Goal: Task Accomplishment & Management: Manage account settings

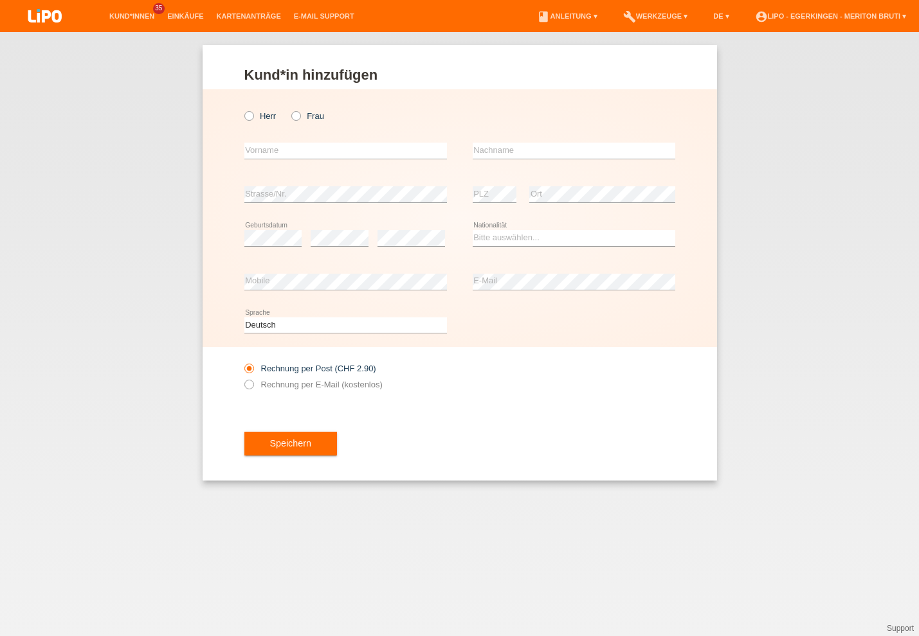
click at [300, 118] on input "Frau" at bounding box center [295, 115] width 8 height 8
radio input "true"
click at [289, 153] on input "text" at bounding box center [345, 151] width 202 height 16
type input "Teuta"
click at [498, 148] on input "text" at bounding box center [573, 151] width 202 height 16
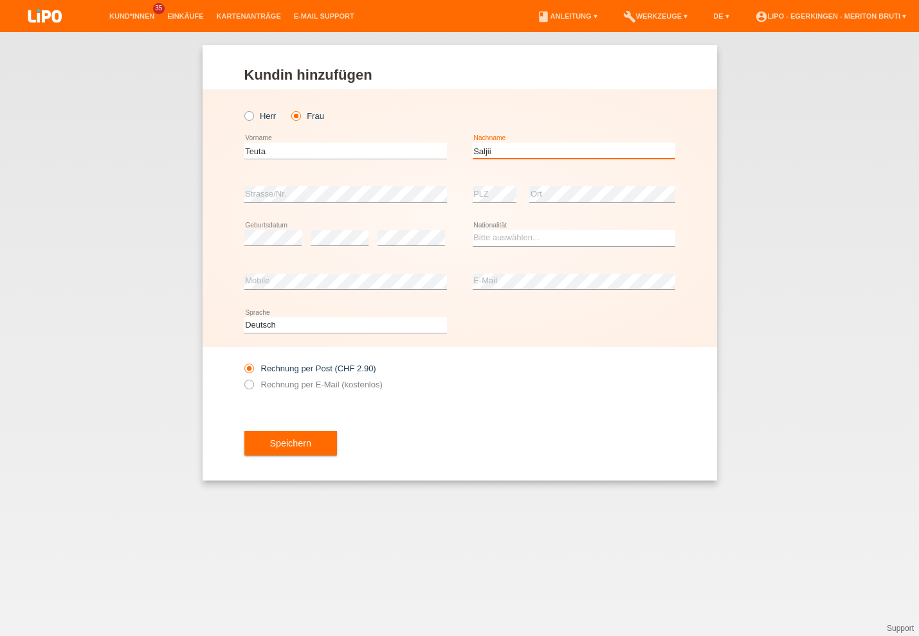
type input "Saljii"
click at [494, 238] on select "Bitte auswählen... Schweiz Deutschland Liechtenstein Österreich ------------ Af…" at bounding box center [573, 237] width 202 height 15
select select "MK"
click at [0, 0] on option "Mazedonien" at bounding box center [0, 0] width 0 height 0
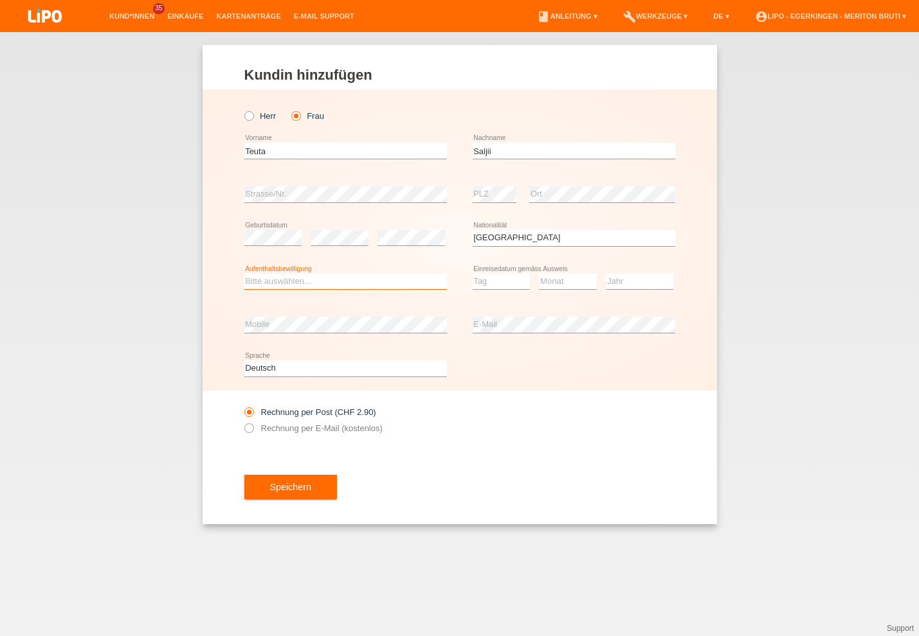
click at [285, 282] on select "Bitte auswählen... C B B - Flüchtlingsstatus Andere" at bounding box center [345, 281] width 202 height 15
select select "B"
click at [0, 0] on option "B" at bounding box center [0, 0] width 0 height 0
click at [492, 285] on select "Tag 01 02 03 04 05 06 07 08 09 10 11" at bounding box center [501, 281] width 58 height 15
select select "22"
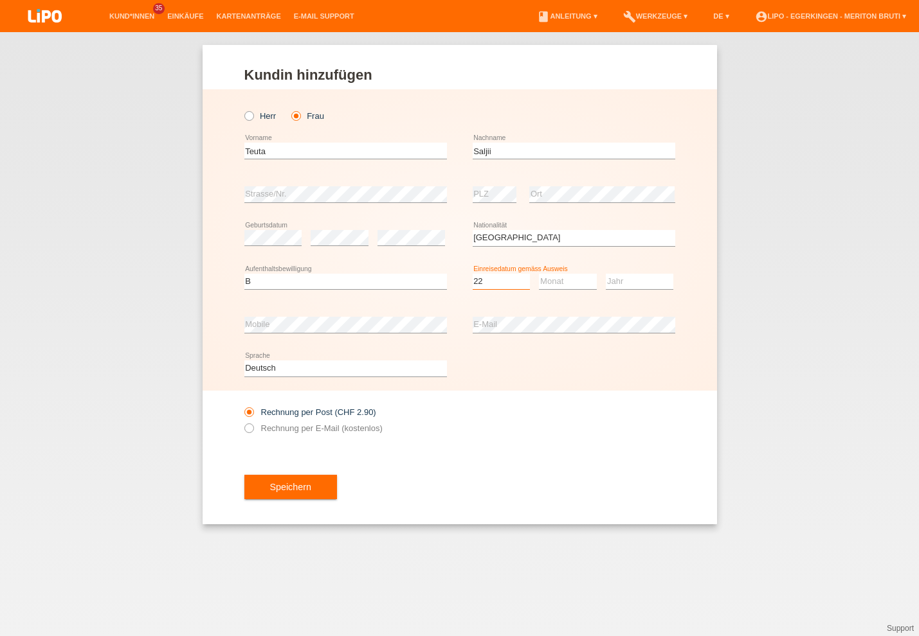
click at [0, 0] on option "22" at bounding box center [0, 0] width 0 height 0
click at [570, 285] on select "Monat 01 02 03 04 05 06 07 08 09 10 11" at bounding box center [568, 281] width 58 height 15
select select "08"
click at [0, 0] on option "08" at bounding box center [0, 0] width 0 height 0
click at [620, 281] on select "Jahr 2025 2024 2023 2022 2021 2020 2019 2018 2017 2016 2015 2014 2013 2012 2011…" at bounding box center [639, 281] width 67 height 15
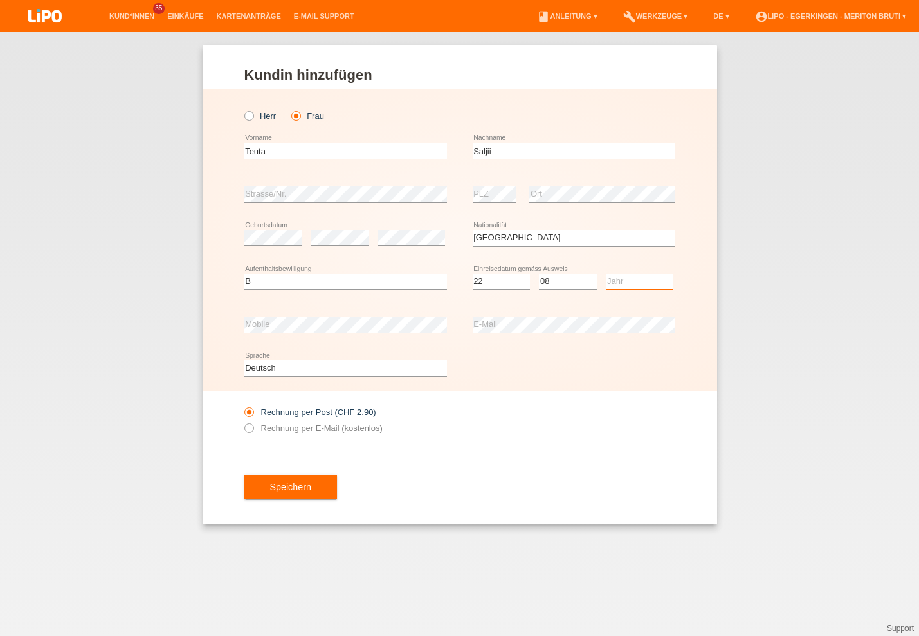
select select "2023"
click at [0, 0] on option "2023" at bounding box center [0, 0] width 0 height 0
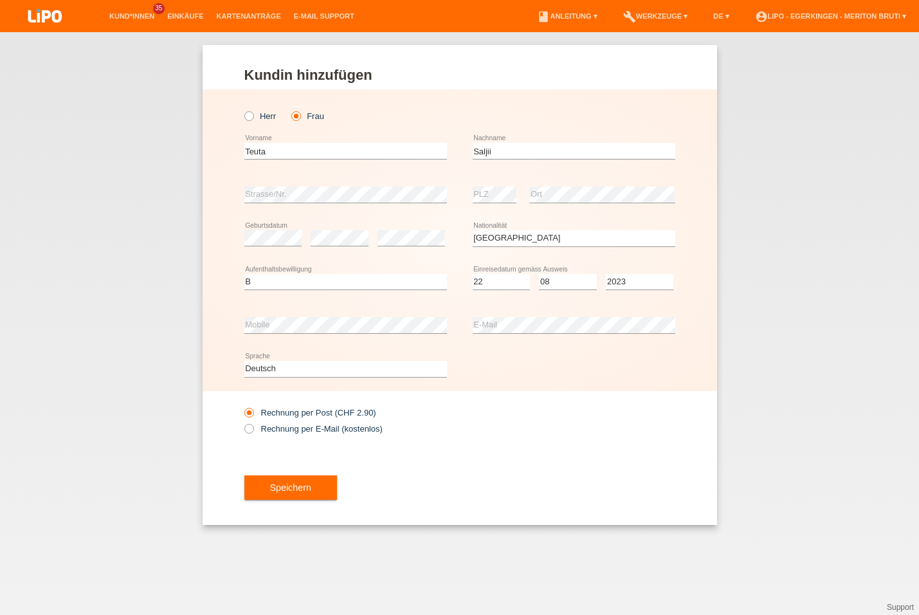
click at [321, 433] on label "Rechnung per E-Mail (kostenlos)" at bounding box center [313, 429] width 138 height 10
click at [253, 435] on input "Rechnung per E-Mail (kostenlos)" at bounding box center [248, 432] width 8 height 16
radio input "true"
click at [323, 490] on button "Speichern" at bounding box center [290, 487] width 93 height 24
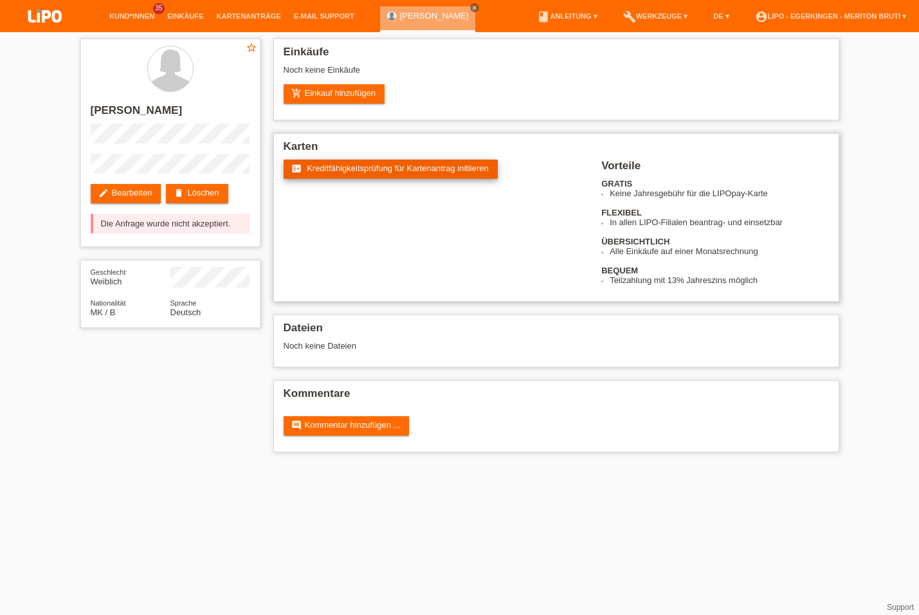
click at [351, 172] on span "Kreditfähigkeitsprüfung für Kartenantrag initiieren" at bounding box center [398, 168] width 182 height 10
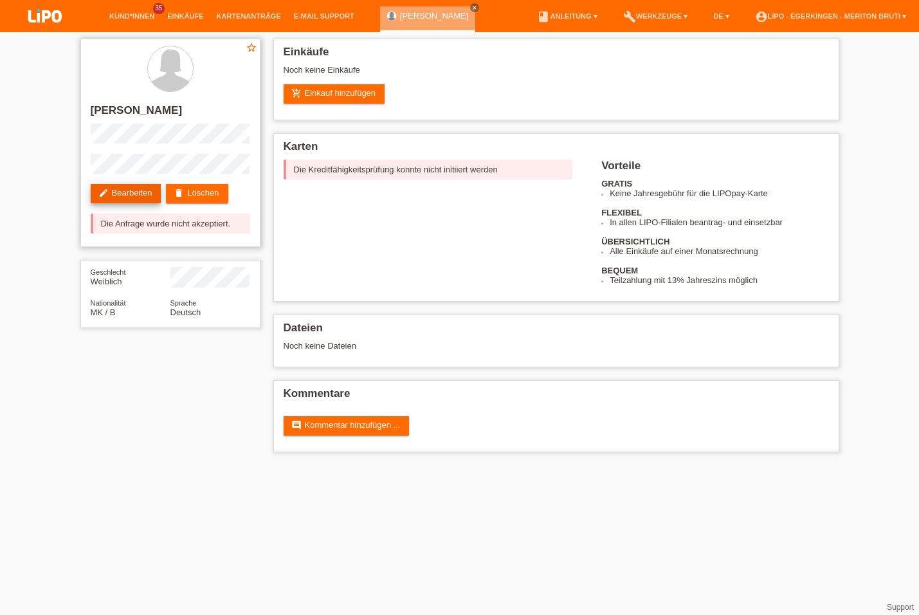
click at [141, 195] on link "edit Bearbeiten" at bounding box center [126, 193] width 71 height 19
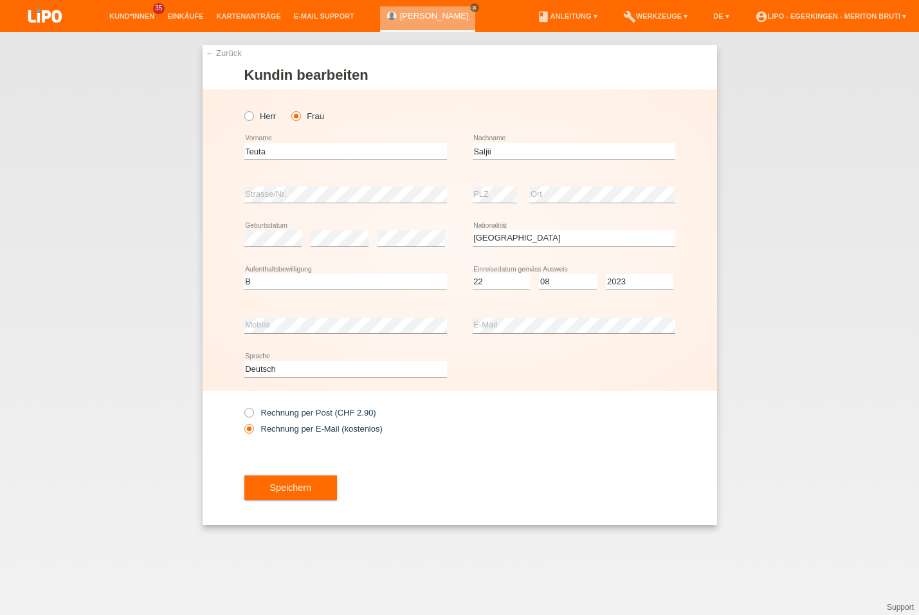
select select "MK"
select select "B"
select select "22"
select select "08"
select select "2023"
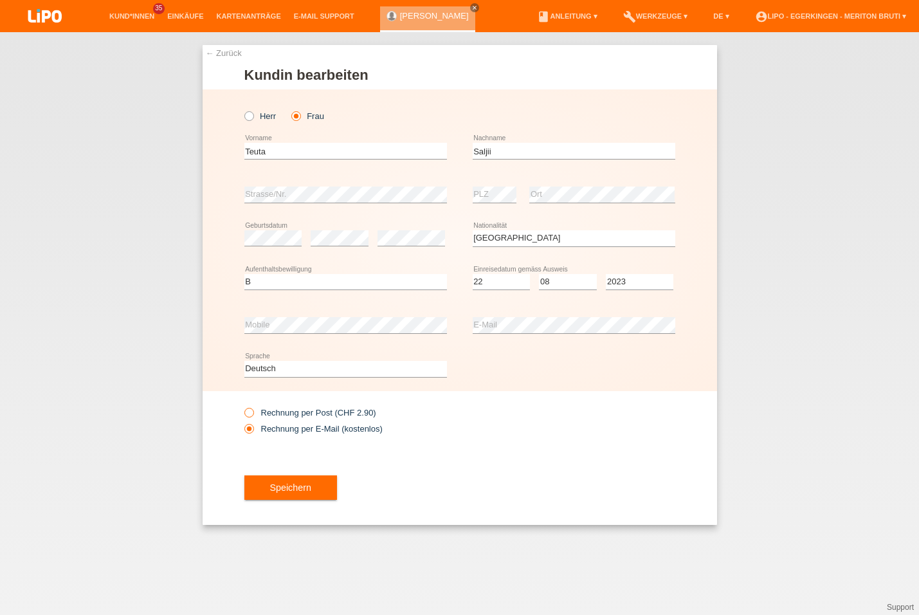
click at [303, 409] on label "Rechnung per Post (CHF 2.90)" at bounding box center [310, 413] width 132 height 10
click at [253, 409] on input "Rechnung per Post (CHF 2.90)" at bounding box center [248, 416] width 8 height 16
radio input "true"
click at [313, 493] on button "Speichern" at bounding box center [290, 487] width 93 height 24
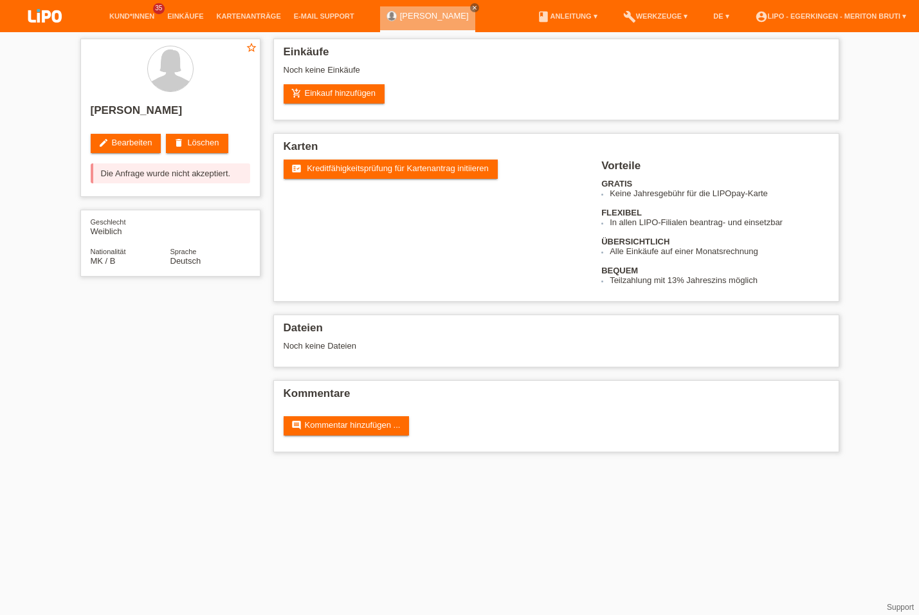
click at [318, 173] on span "Kreditfähigkeitsprüfung für Kartenantrag initiieren" at bounding box center [398, 168] width 182 height 10
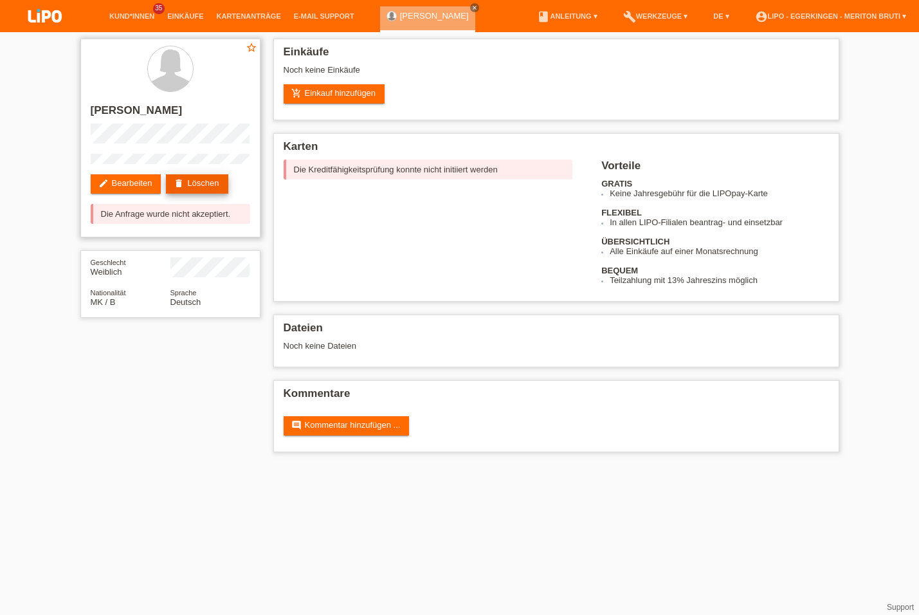
click at [202, 184] on link "delete Löschen" at bounding box center [197, 183] width 62 height 19
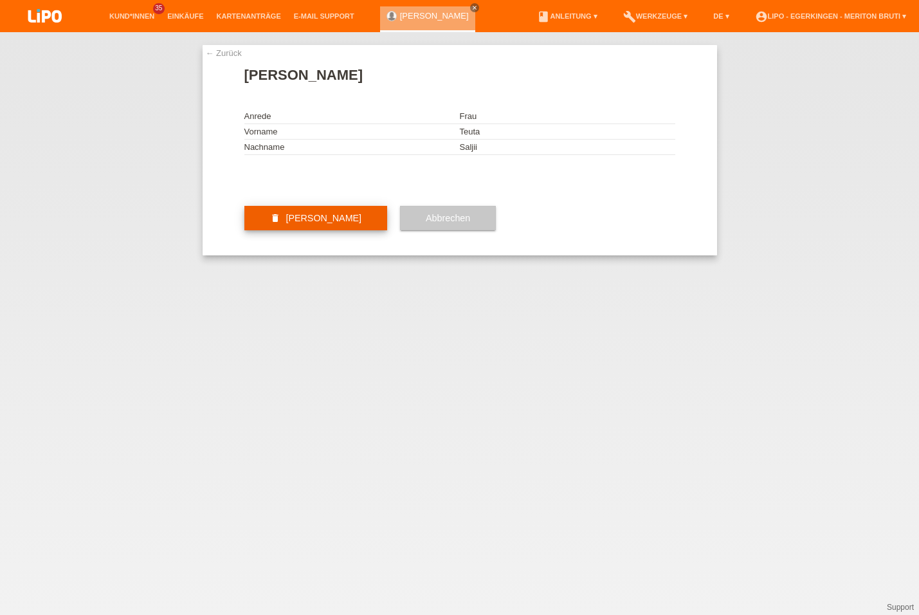
click at [319, 230] on button "delete [PERSON_NAME]" at bounding box center [315, 218] width 143 height 24
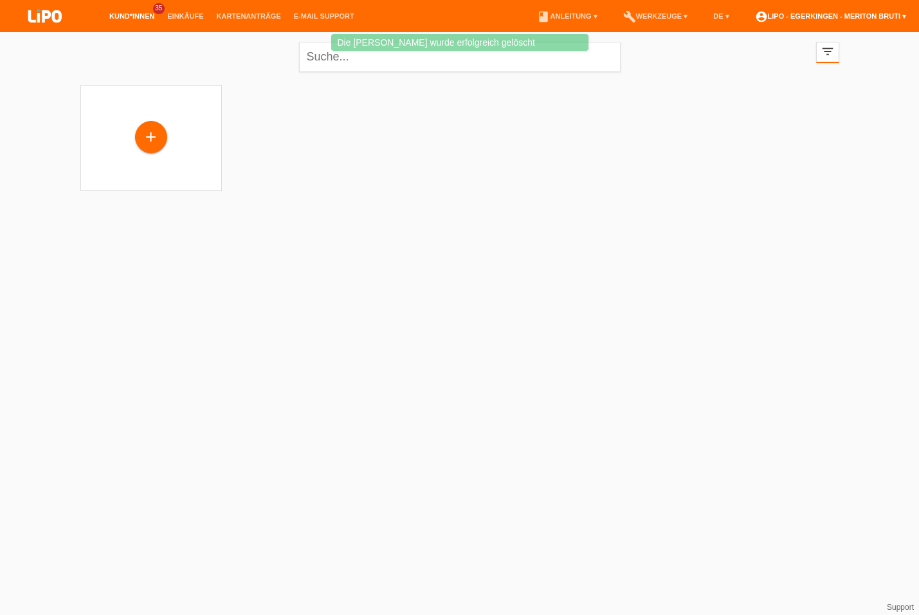
click at [816, 20] on link "account_circle LIPO - Egerkingen - Meriton Bruti ▾" at bounding box center [830, 16] width 164 height 8
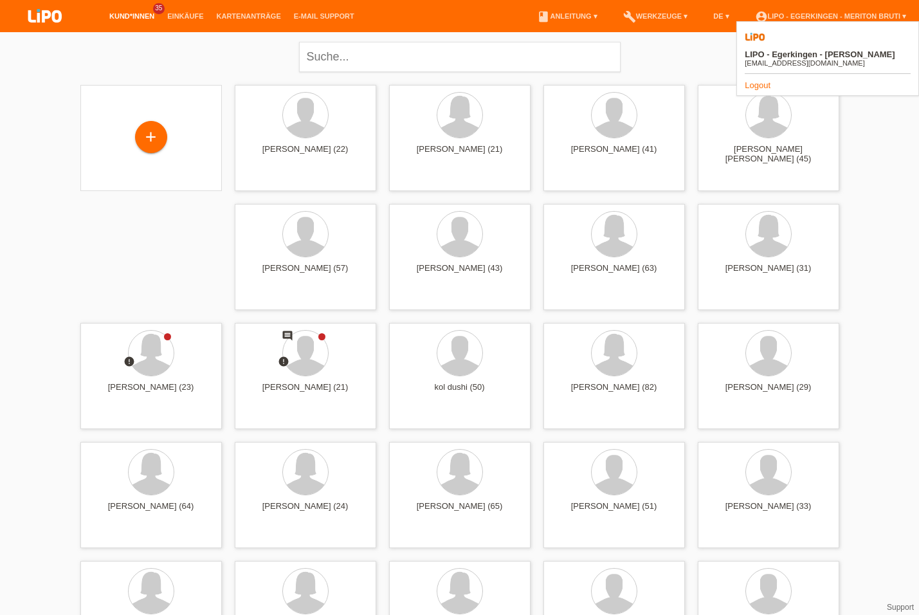
click at [760, 80] on link "Logout" at bounding box center [757, 85] width 26 height 10
